Goal: Information Seeking & Learning: Learn about a topic

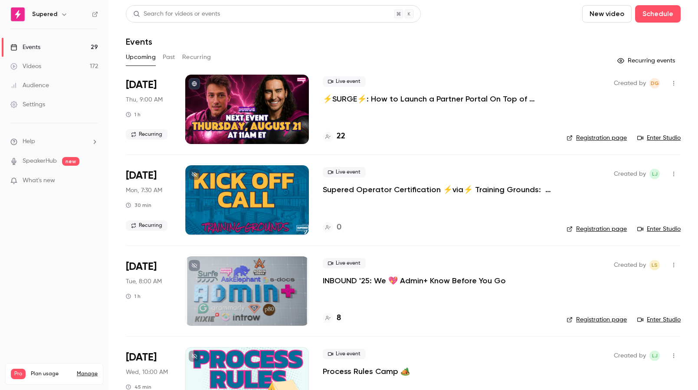
click at [657, 138] on link "Enter Studio" at bounding box center [658, 138] width 43 height 9
click at [596, 136] on link "Registration page" at bounding box center [597, 138] width 60 height 9
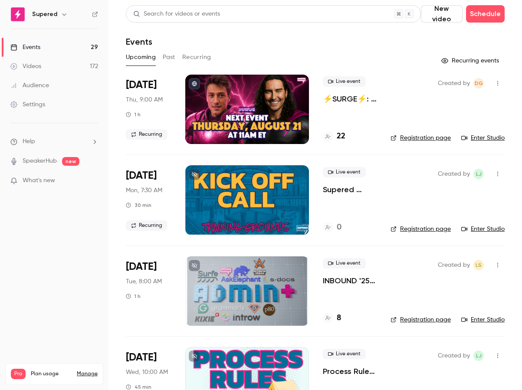
click at [339, 138] on h4 "22" at bounding box center [341, 137] width 9 height 12
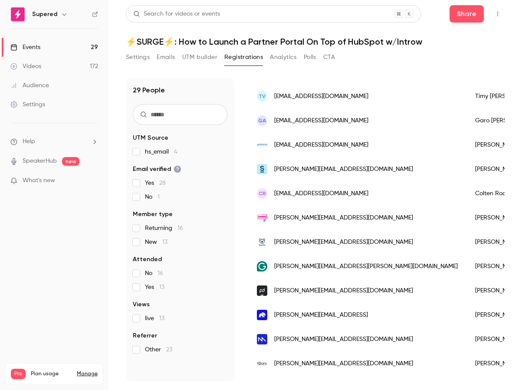
scroll to position [484, 0]
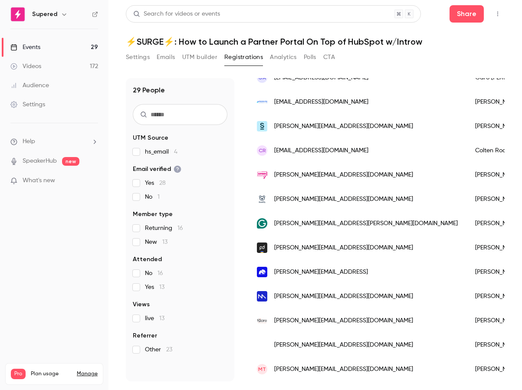
click at [60, 65] on link "Videos 172" at bounding box center [54, 66] width 108 height 19
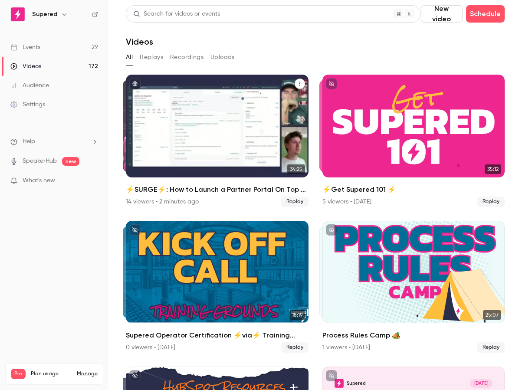
click at [223, 127] on div "⚡️SURGE⚡️: How to Launch a Partner Portal On Top of HubSpot w/Introw" at bounding box center [217, 126] width 183 height 103
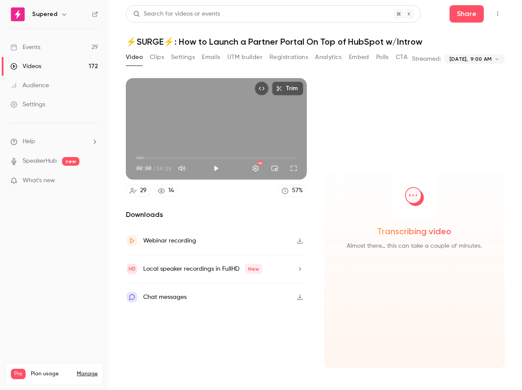
click at [301, 241] on icon "button" at bounding box center [299, 241] width 5 height 6
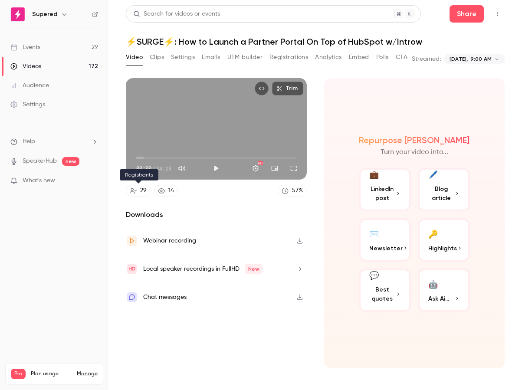
click at [142, 191] on div "29" at bounding box center [143, 190] width 7 height 9
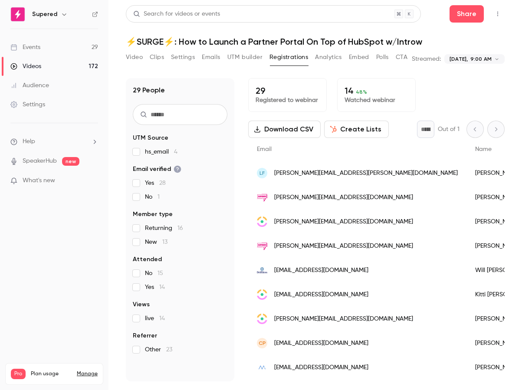
click at [33, 50] on div "Events" at bounding box center [25, 47] width 30 height 9
